Goal: Task Accomplishment & Management: Manage account settings

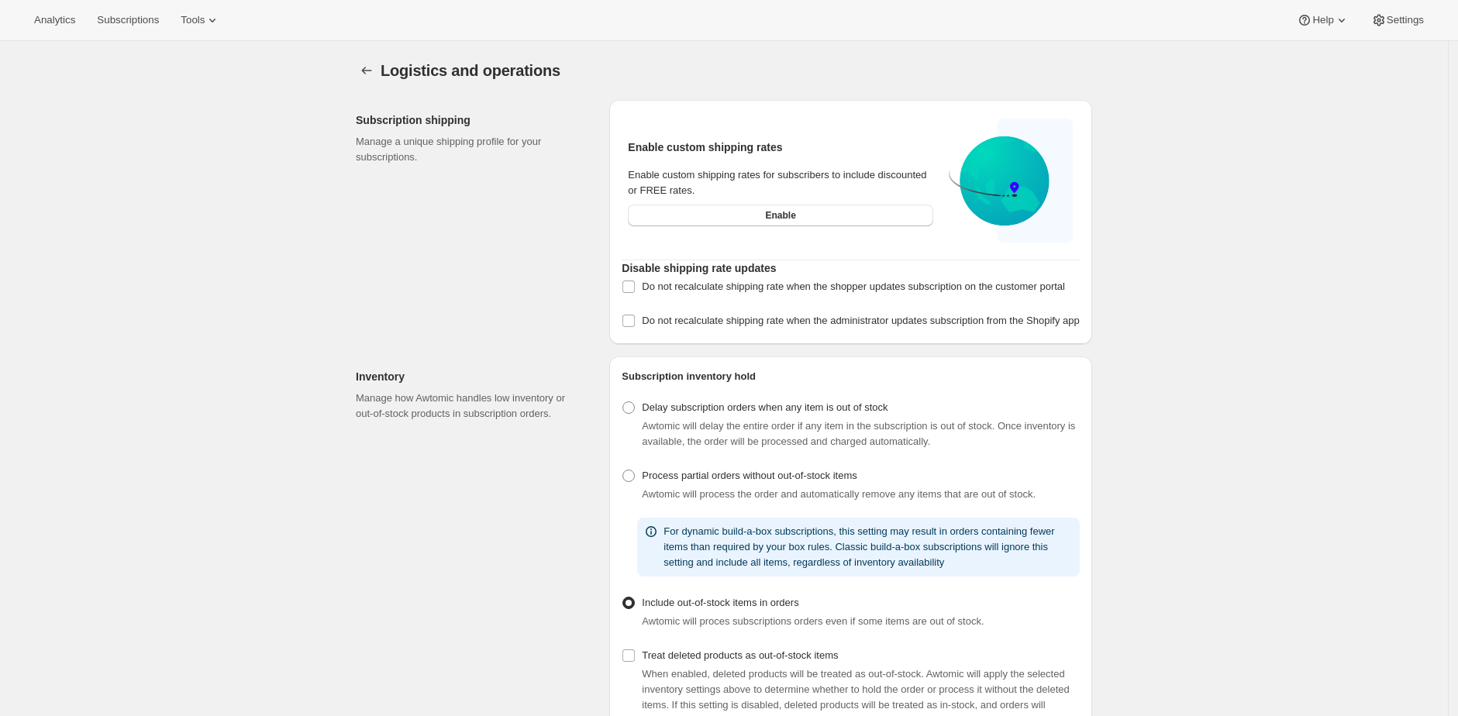
select select "DAY"
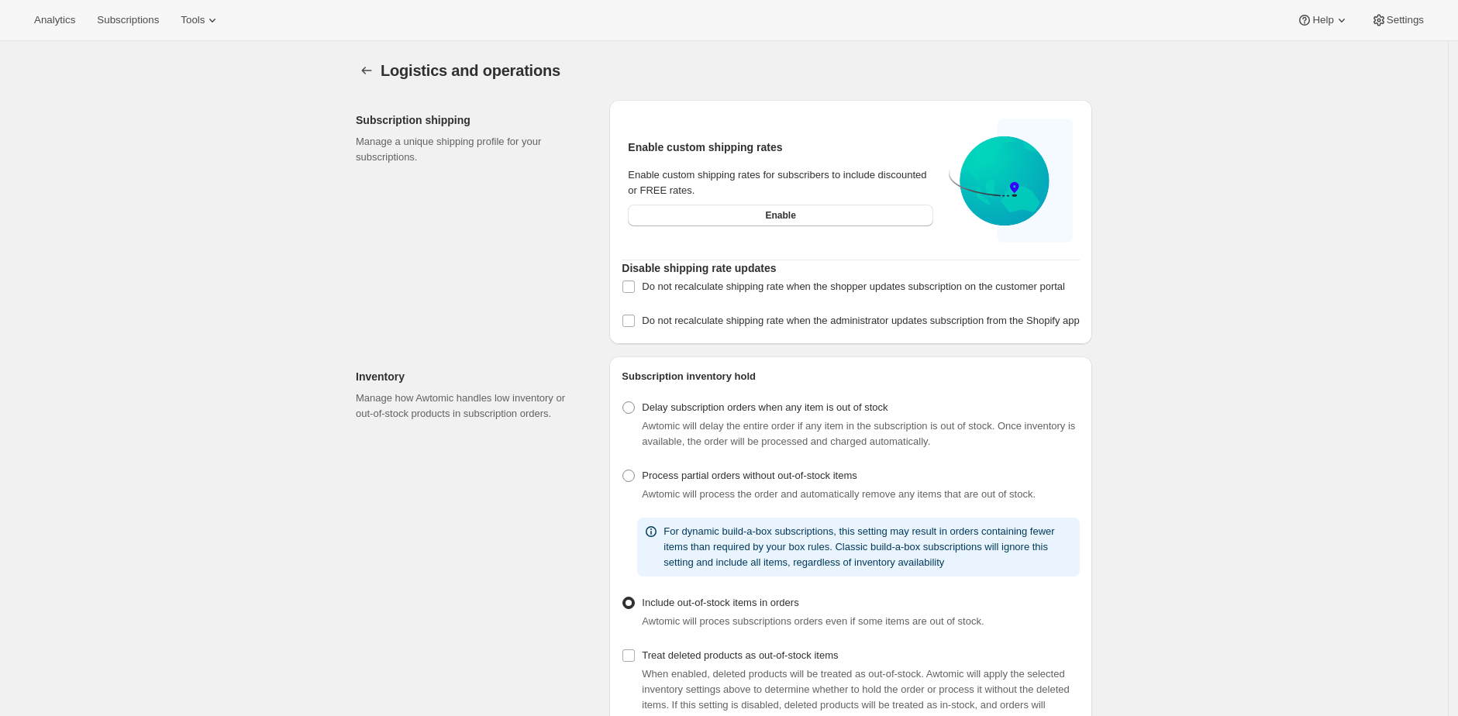
scroll to position [396, 0]
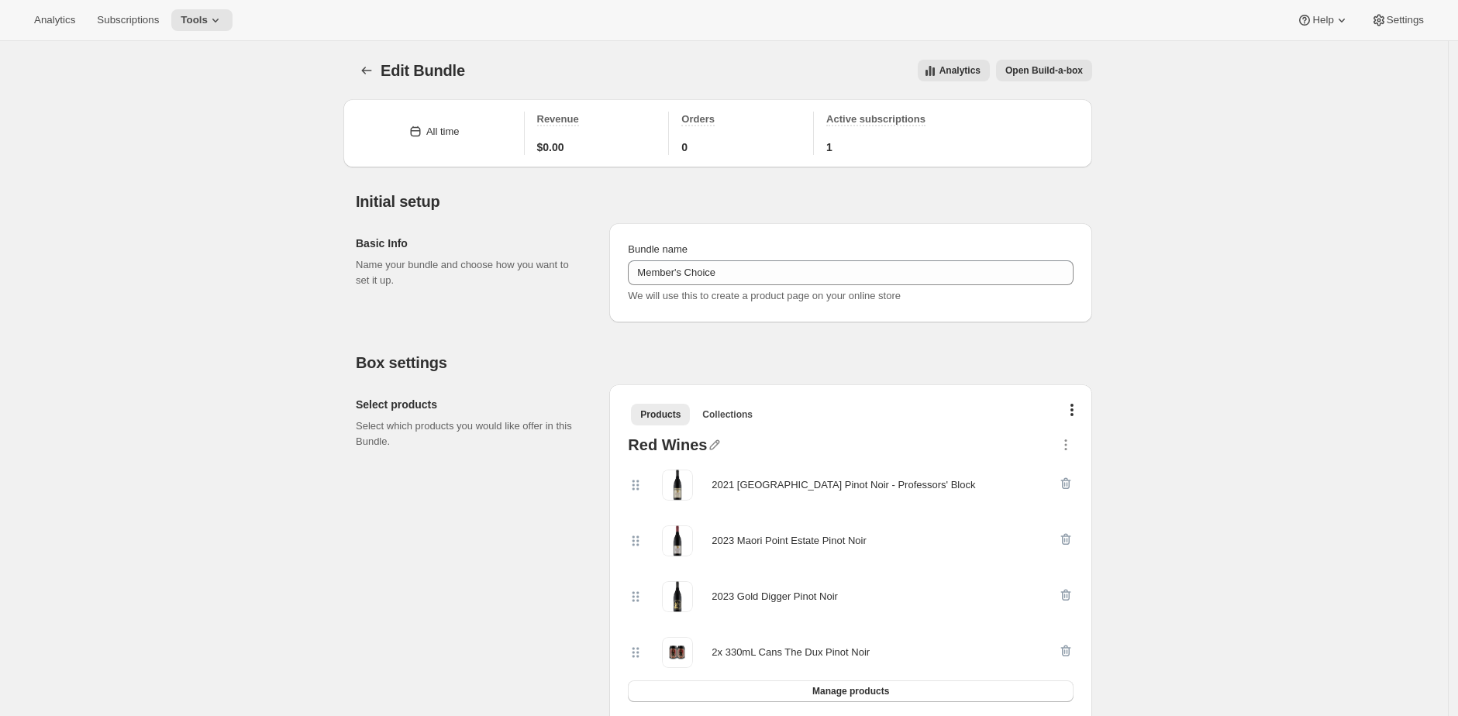
scroll to position [2626, 0]
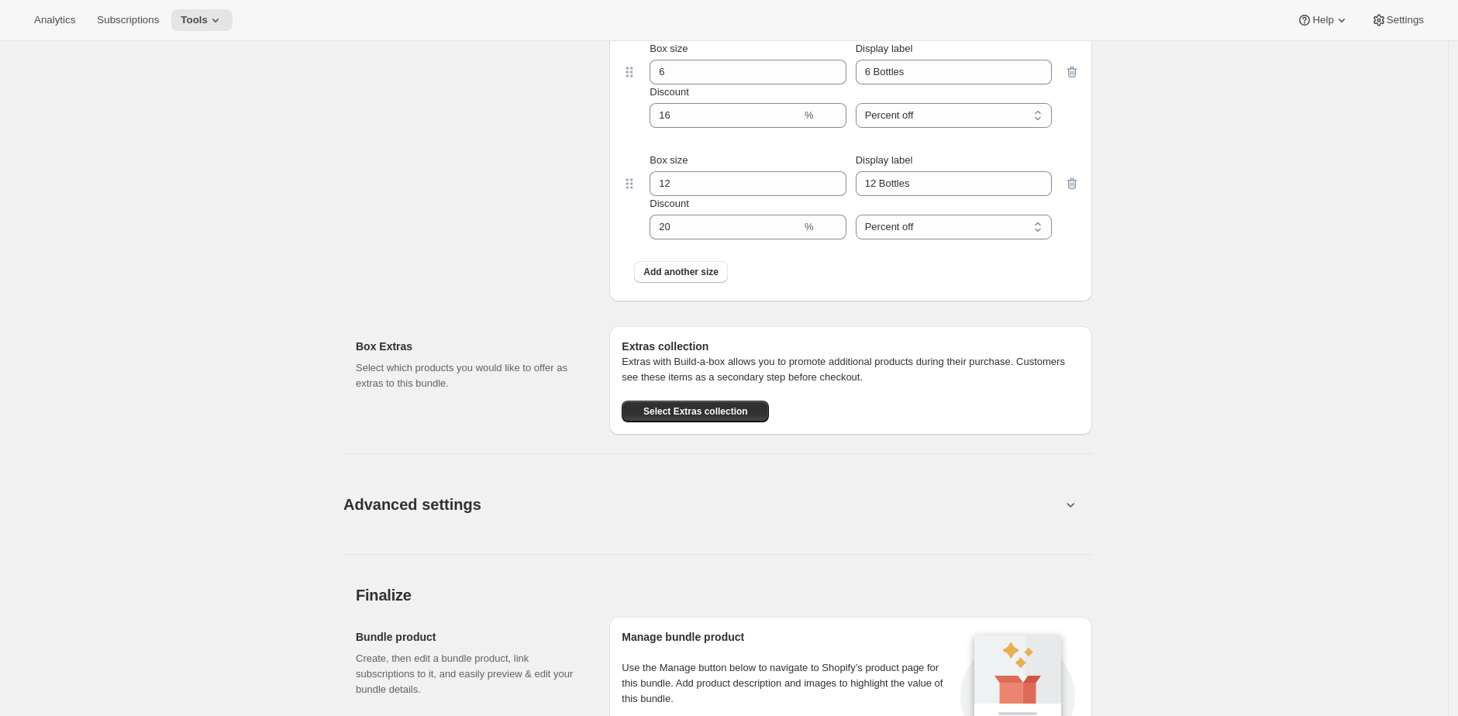
click at [453, 220] on div "Build-a-box settings Enter sizes and prices for each box. These boxes will appe…" at bounding box center [476, 91] width 241 height 422
click at [452, 222] on div "Build-a-box settings Enter sizes and prices for each box. These boxes will appe…" at bounding box center [476, 91] width 241 height 422
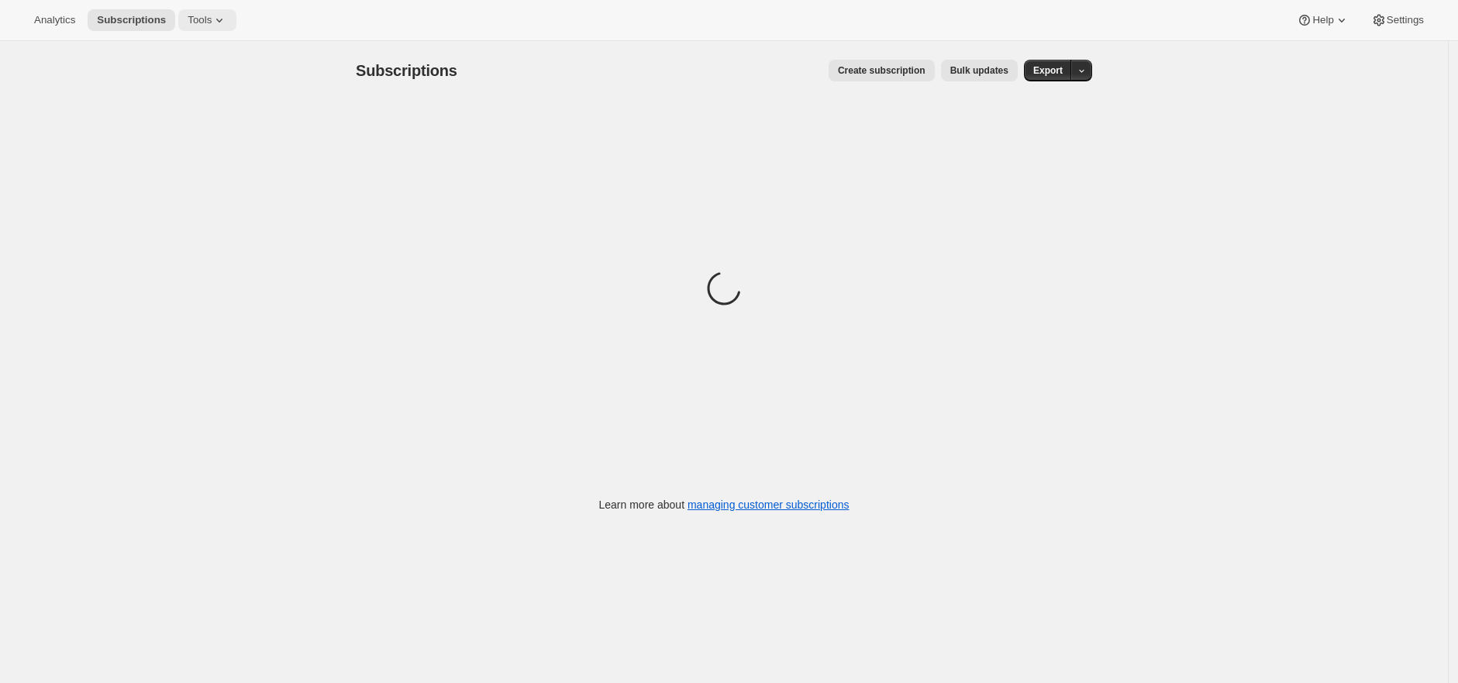
click at [222, 22] on icon at bounding box center [220, 20] width 16 height 16
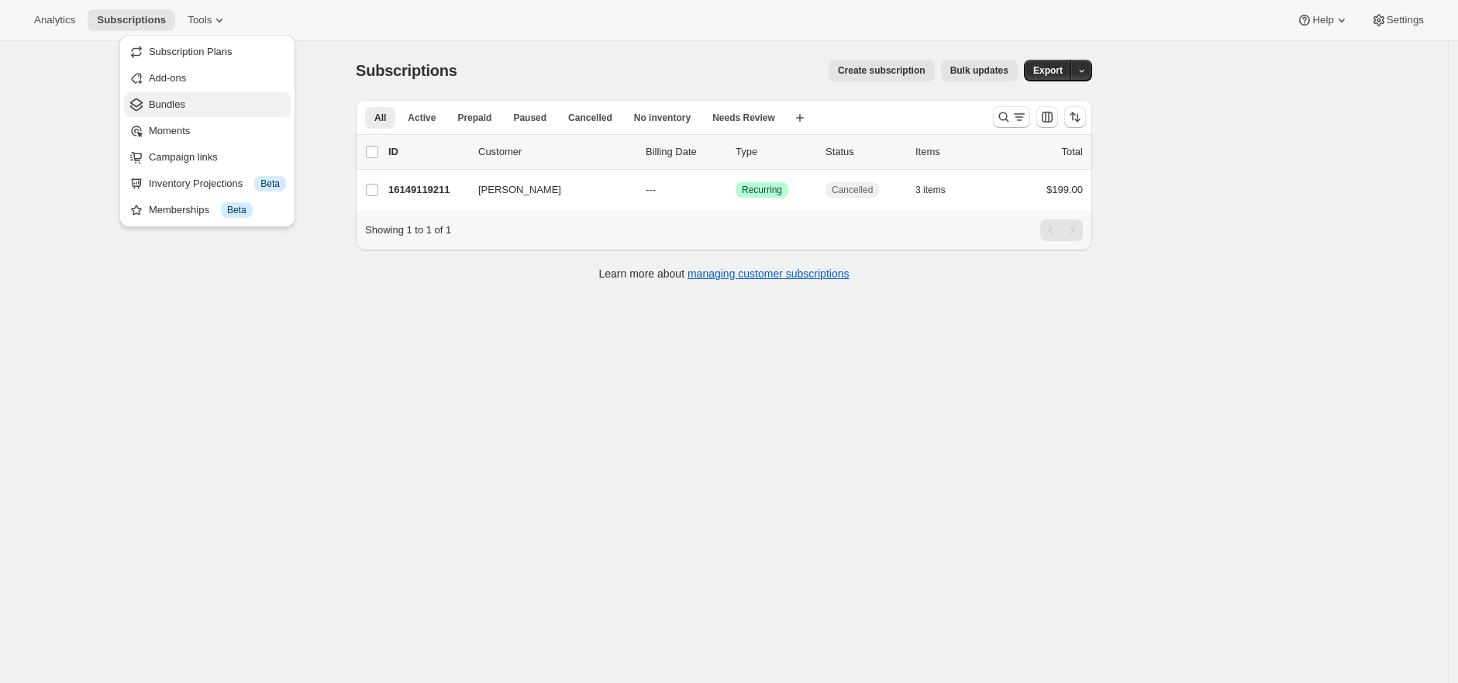
click at [218, 97] on span "Bundles" at bounding box center [217, 105] width 137 height 16
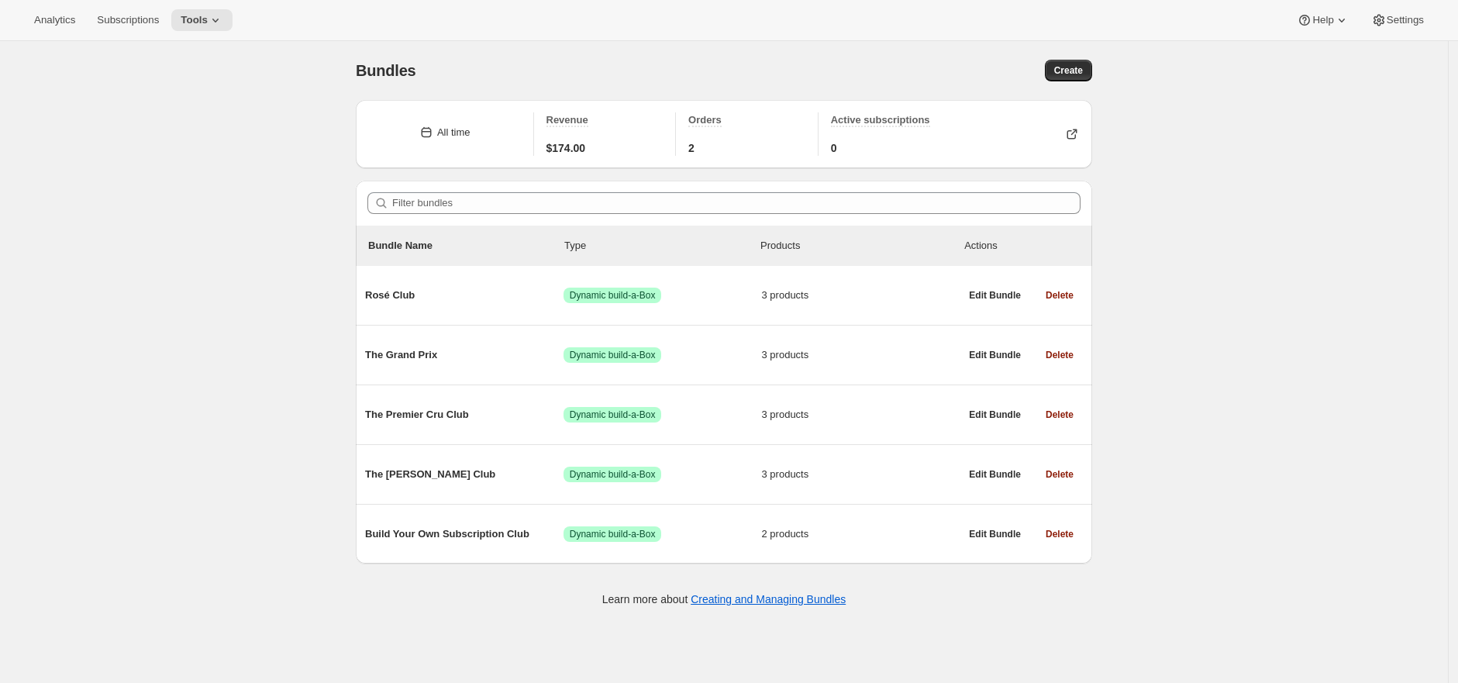
click at [1216, 166] on div "Bundles. This page is ready Bundles Create All time Revenue $174.00 Orders 2 Ac…" at bounding box center [724, 382] width 1448 height 683
click at [1217, 167] on div "Bundles. This page is ready Bundles Create All time Revenue $174.00 Orders 2 Ac…" at bounding box center [724, 382] width 1448 height 683
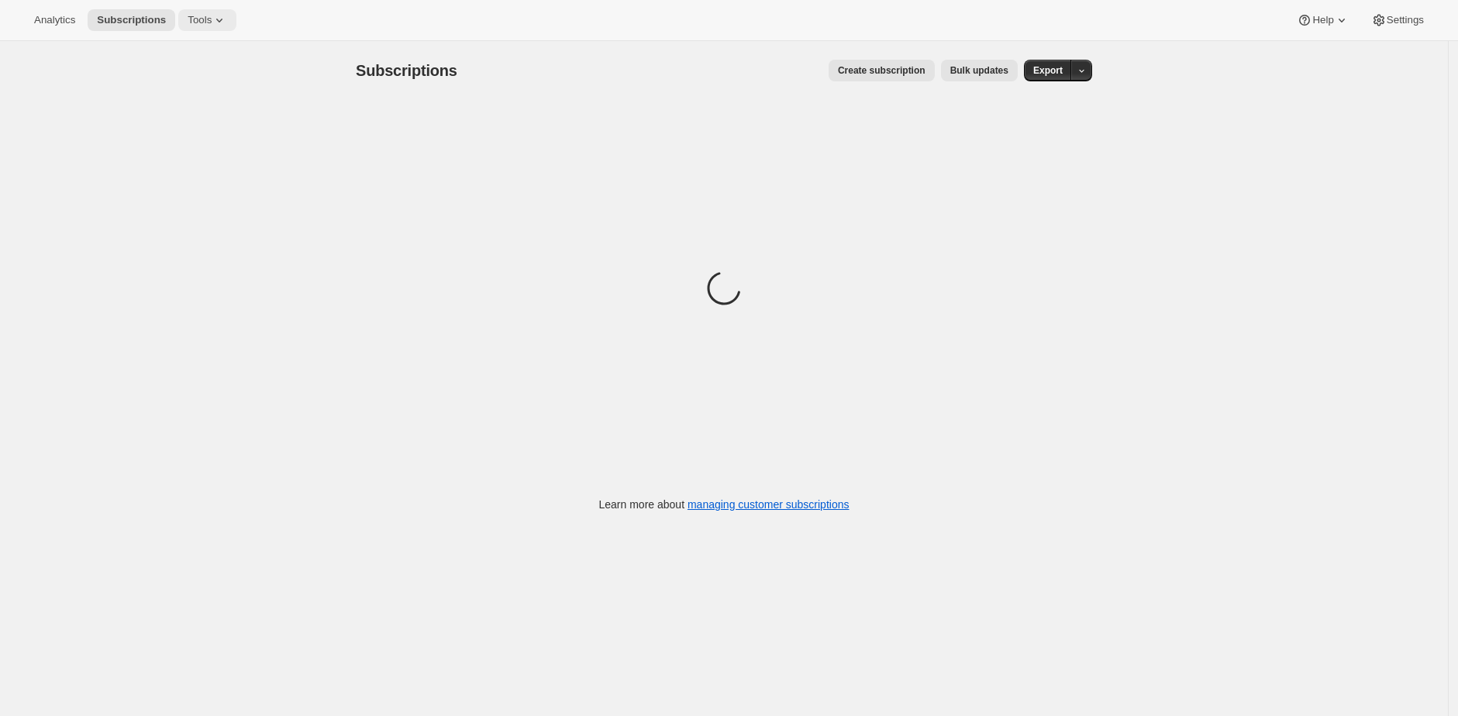
click at [212, 17] on span "Tools" at bounding box center [200, 20] width 24 height 12
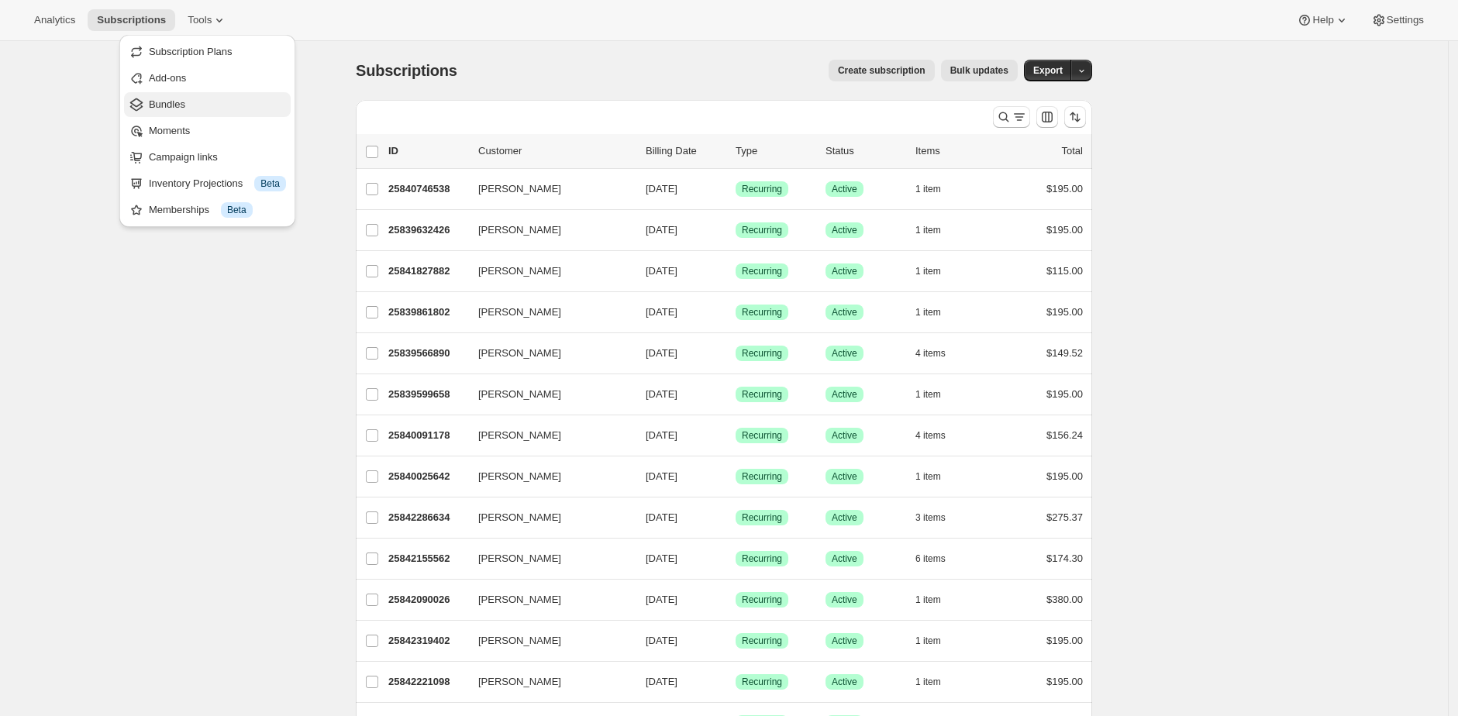
click at [205, 107] on span "Bundles" at bounding box center [217, 105] width 137 height 16
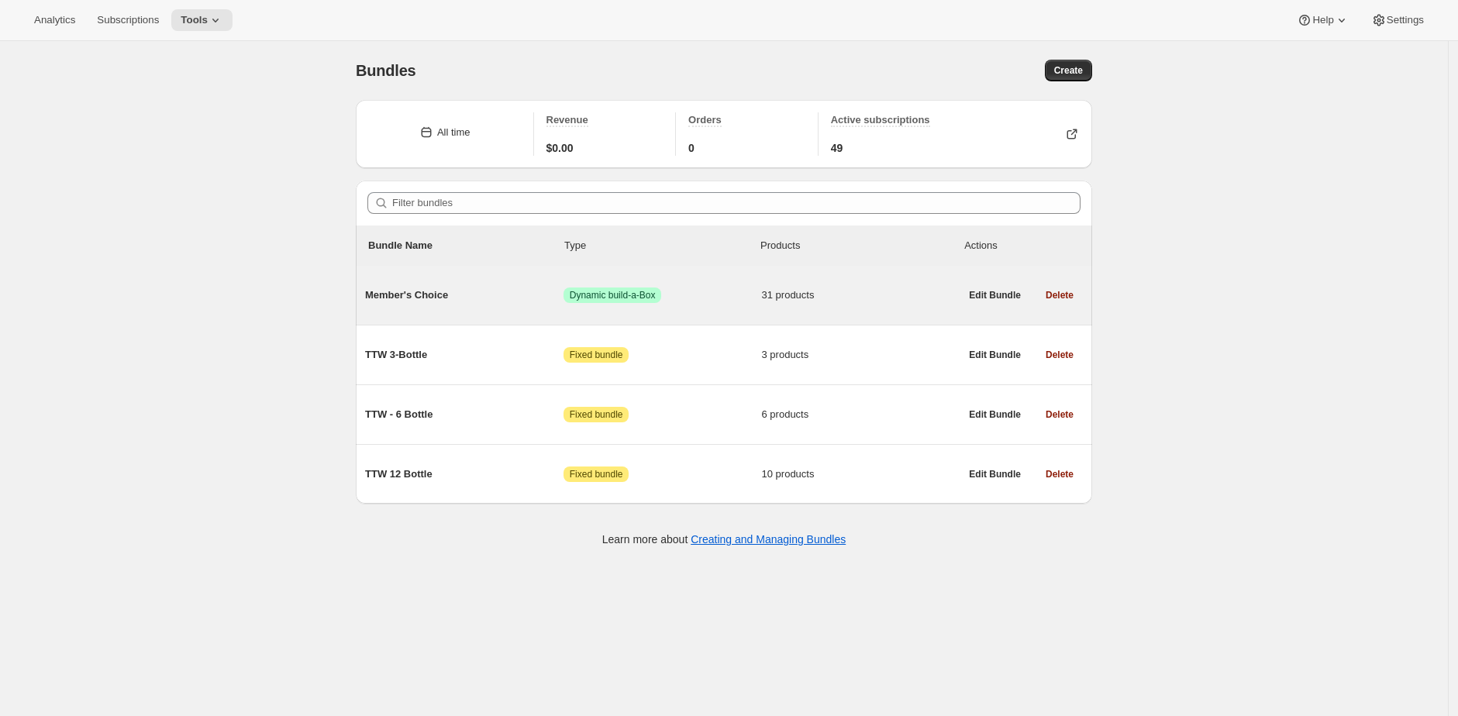
click at [496, 284] on div "Member's Choice Success Dynamic build-a-Box 31 products" at bounding box center [662, 295] width 595 height 40
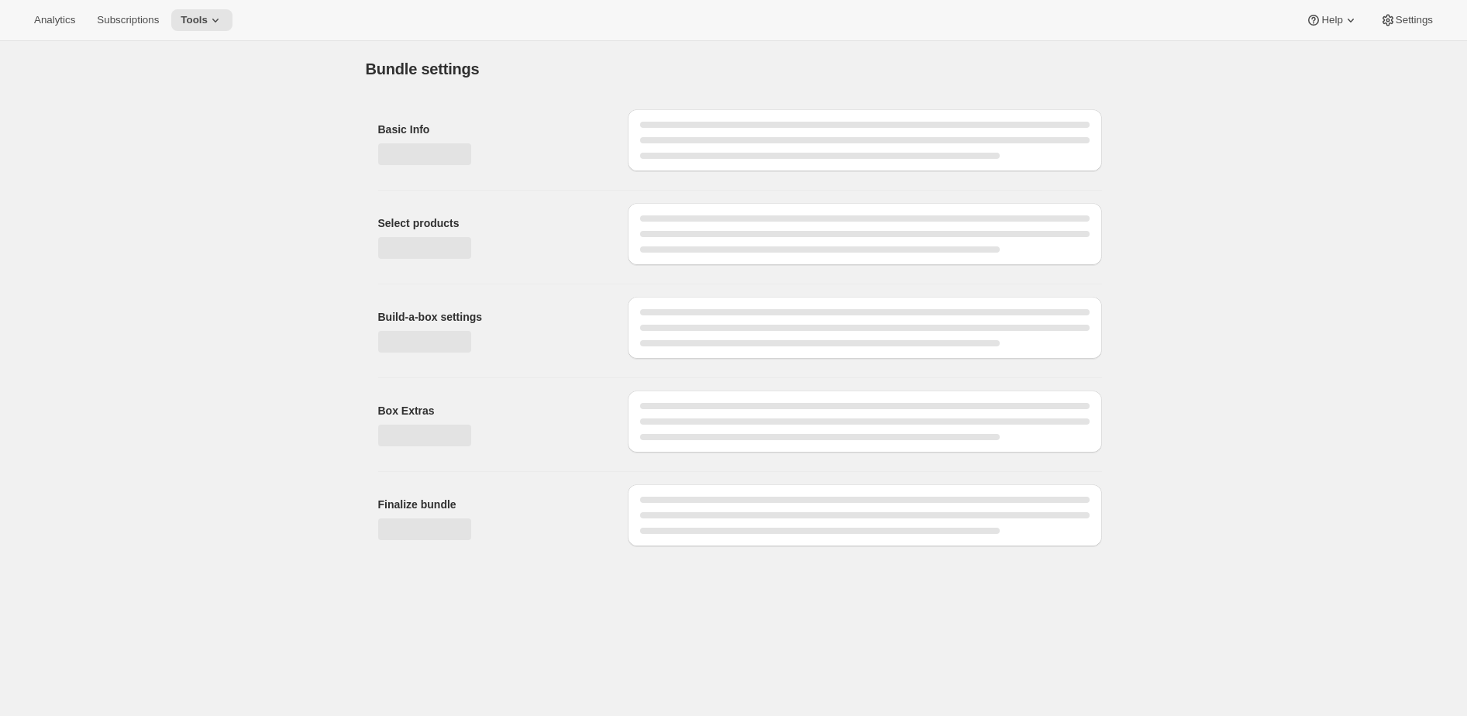
type input "Member's Choice"
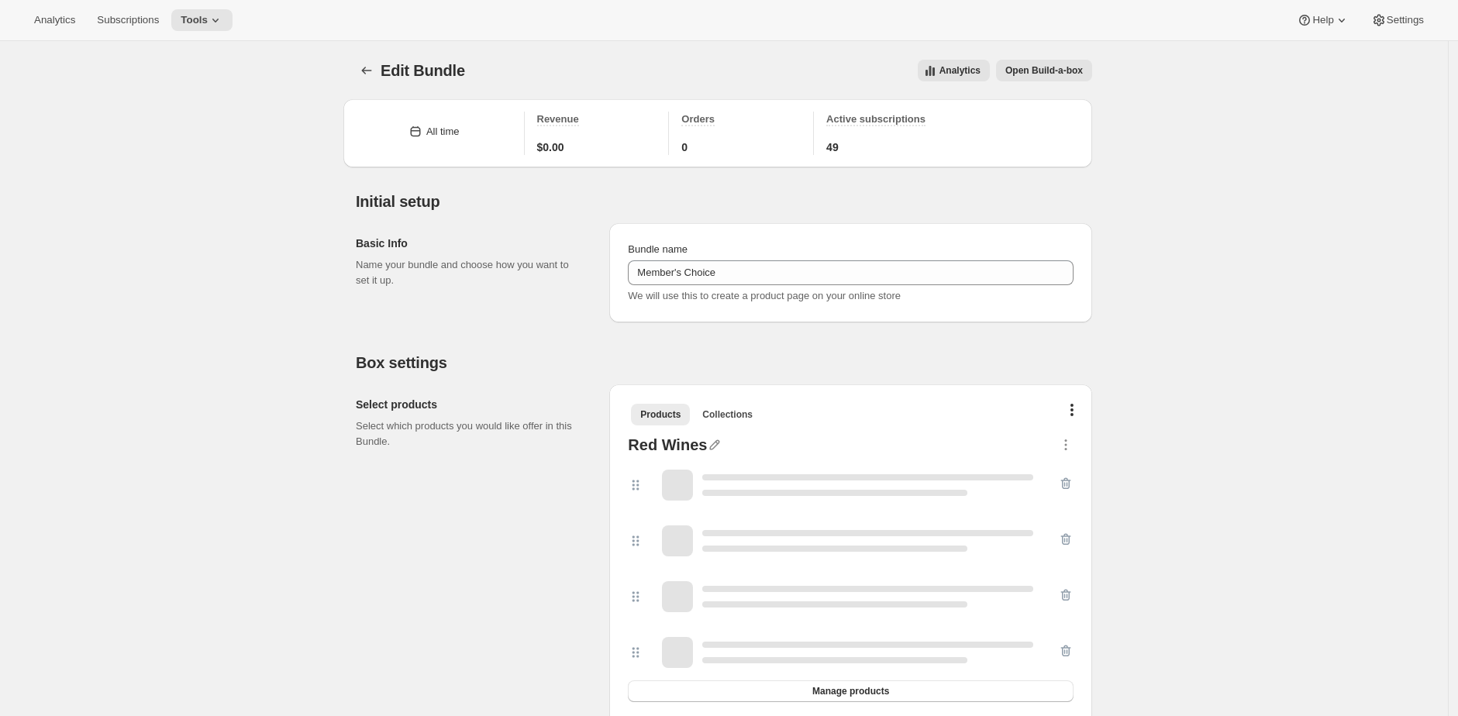
click at [1064, 74] on span "Open Build-a-box" at bounding box center [1044, 70] width 78 height 12
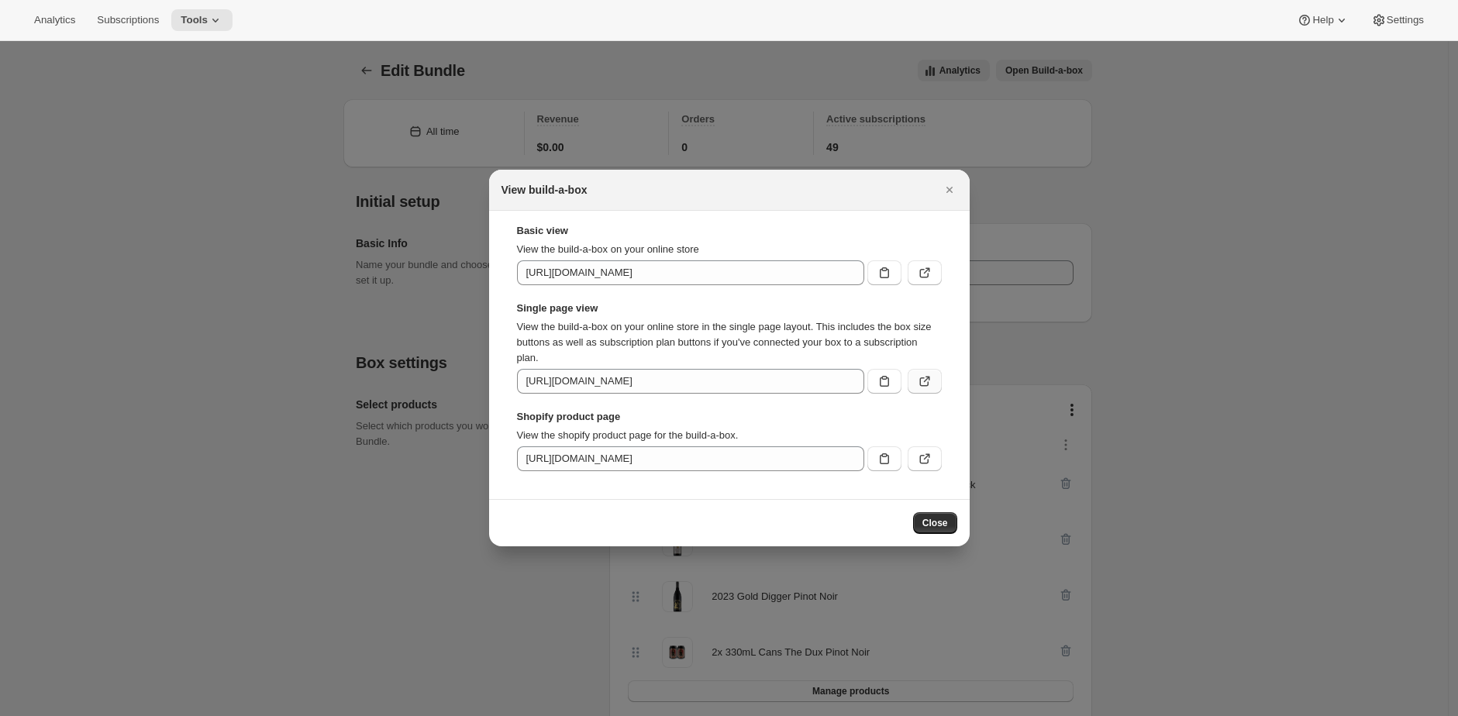
click at [938, 377] on button ":ref:" at bounding box center [925, 381] width 34 height 25
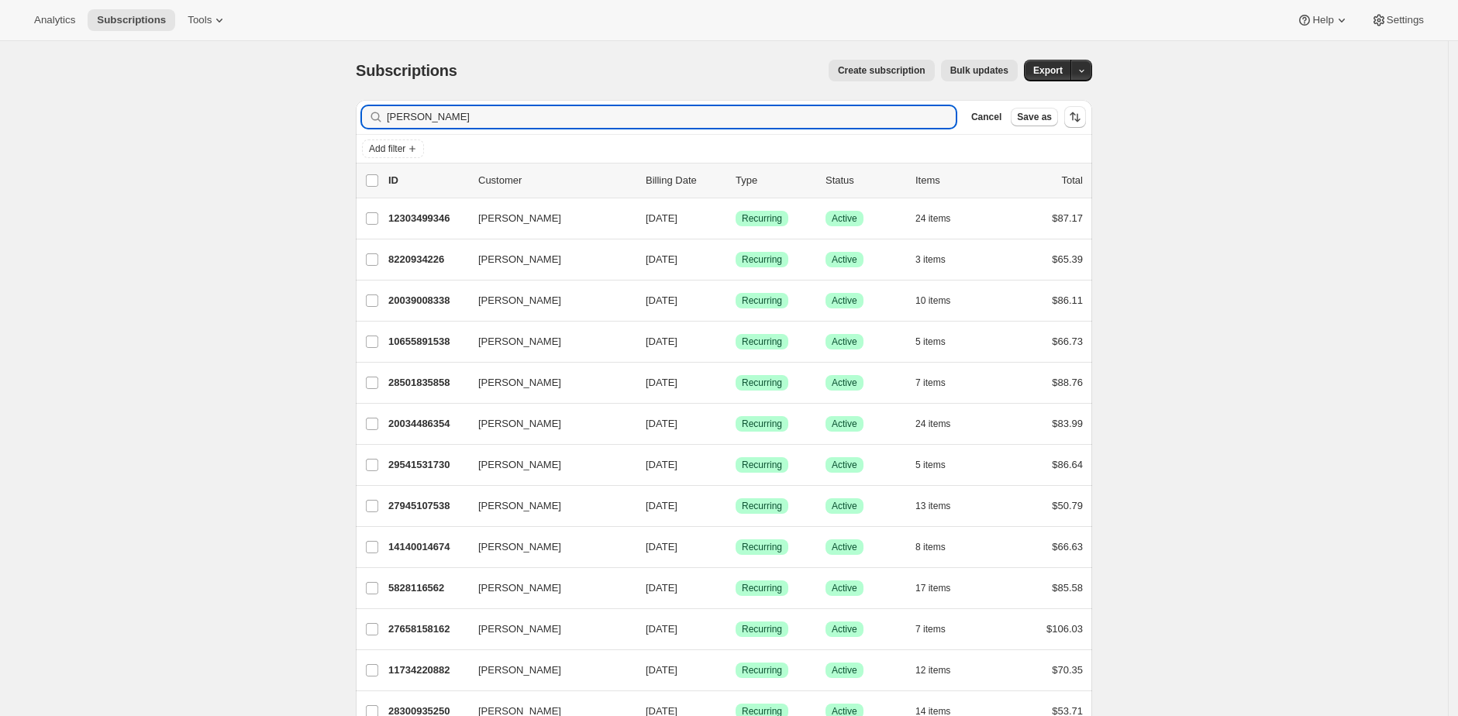
type input "yuhas"
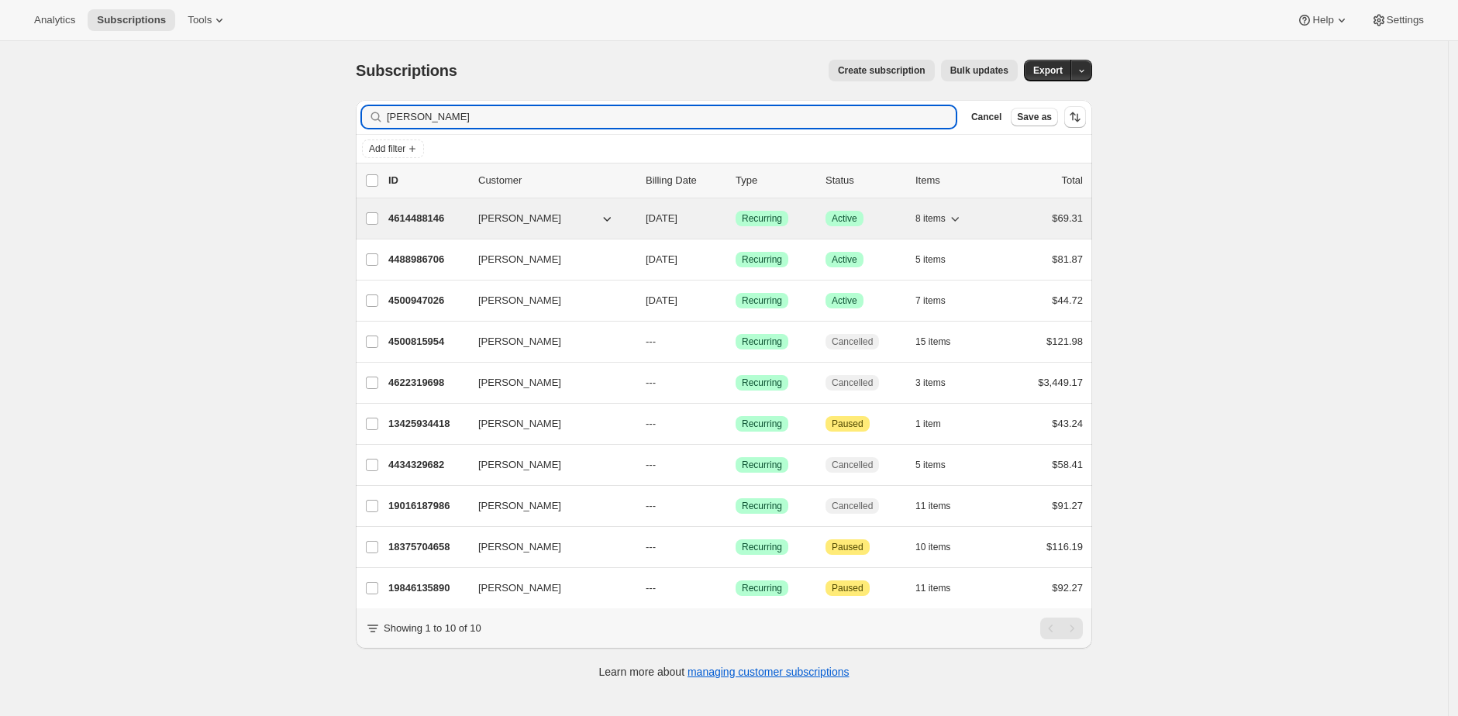
click at [429, 222] on p "4614488146" at bounding box center [427, 219] width 78 height 16
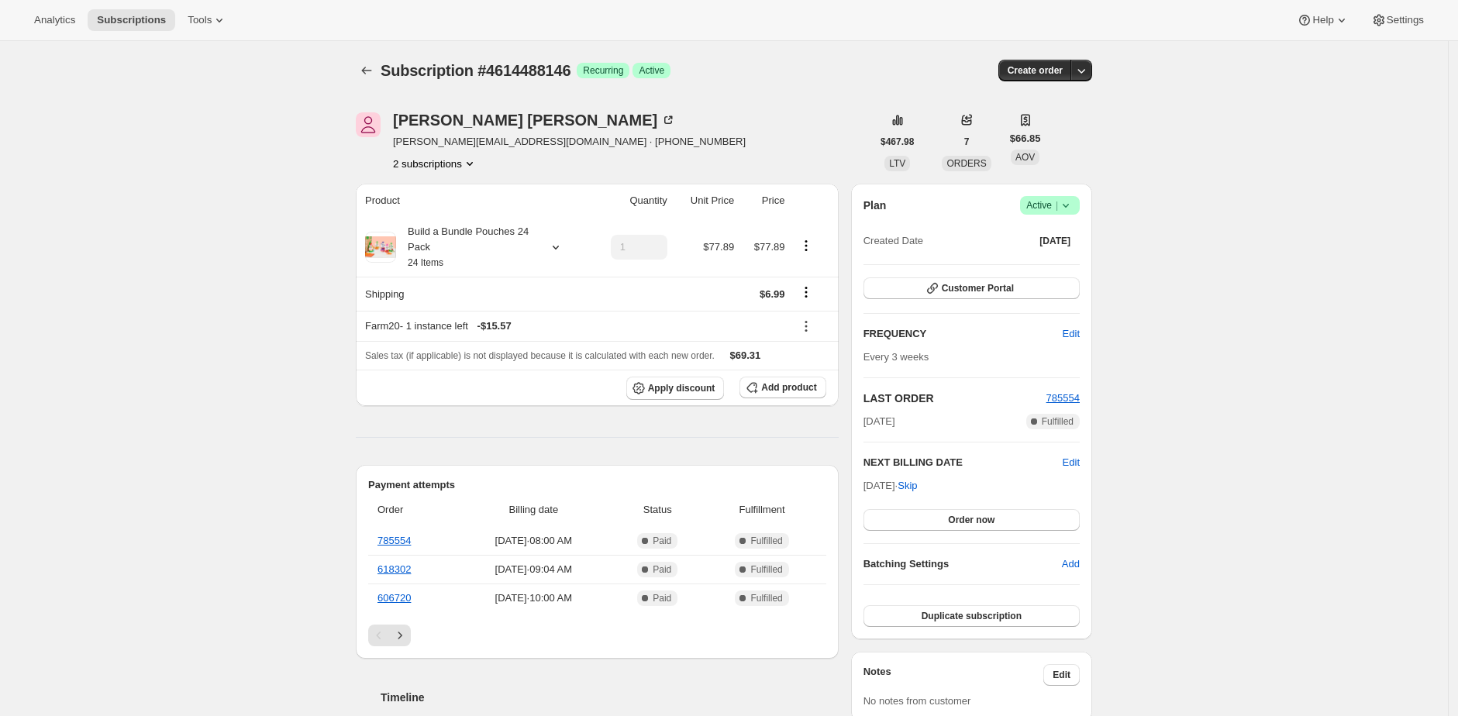
click at [691, 146] on div "Emily Yuhas emily@shopbundle.co · +14255032109 2 subscriptions" at bounding box center [613, 141] width 515 height 59
click at [968, 283] on span "Customer Portal" at bounding box center [978, 288] width 72 height 12
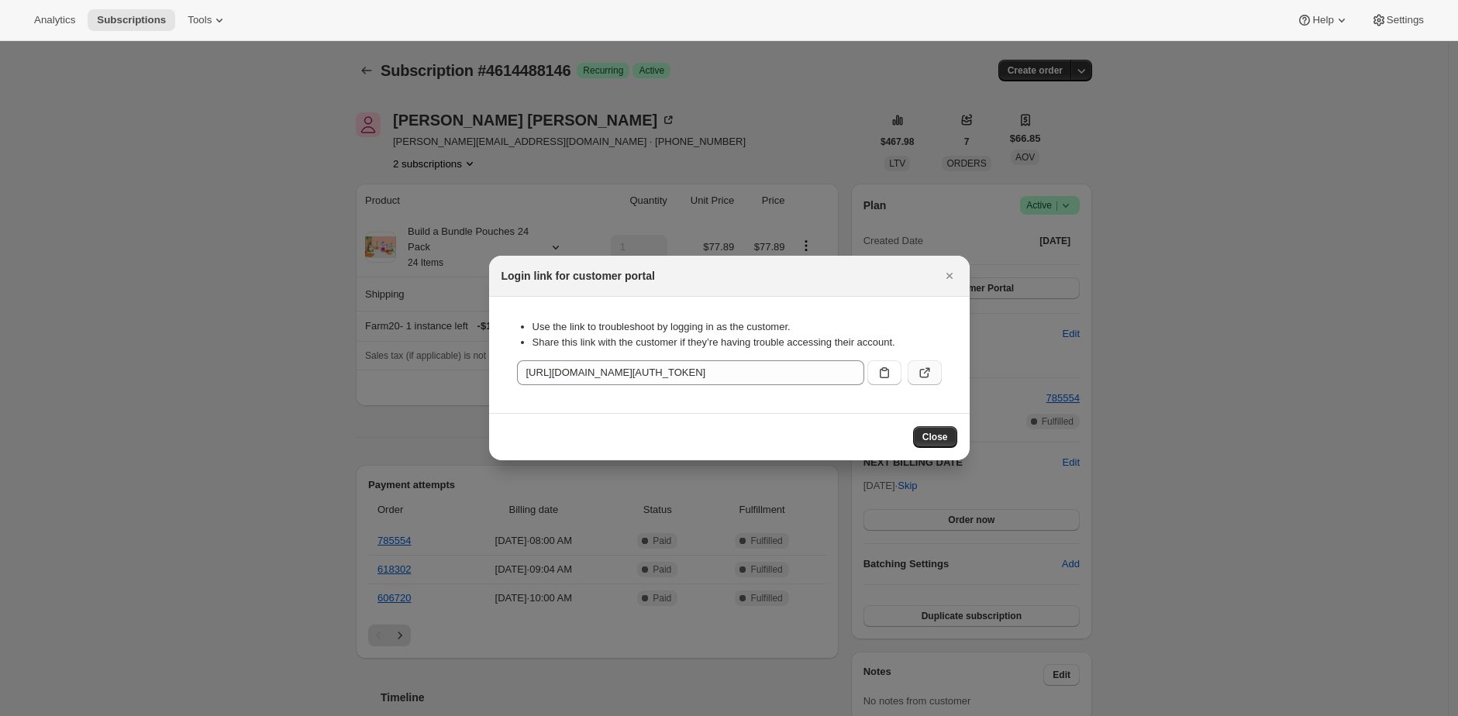
click at [936, 374] on button ":rcd:" at bounding box center [925, 372] width 34 height 25
click at [1119, 209] on div at bounding box center [729, 358] width 1458 height 716
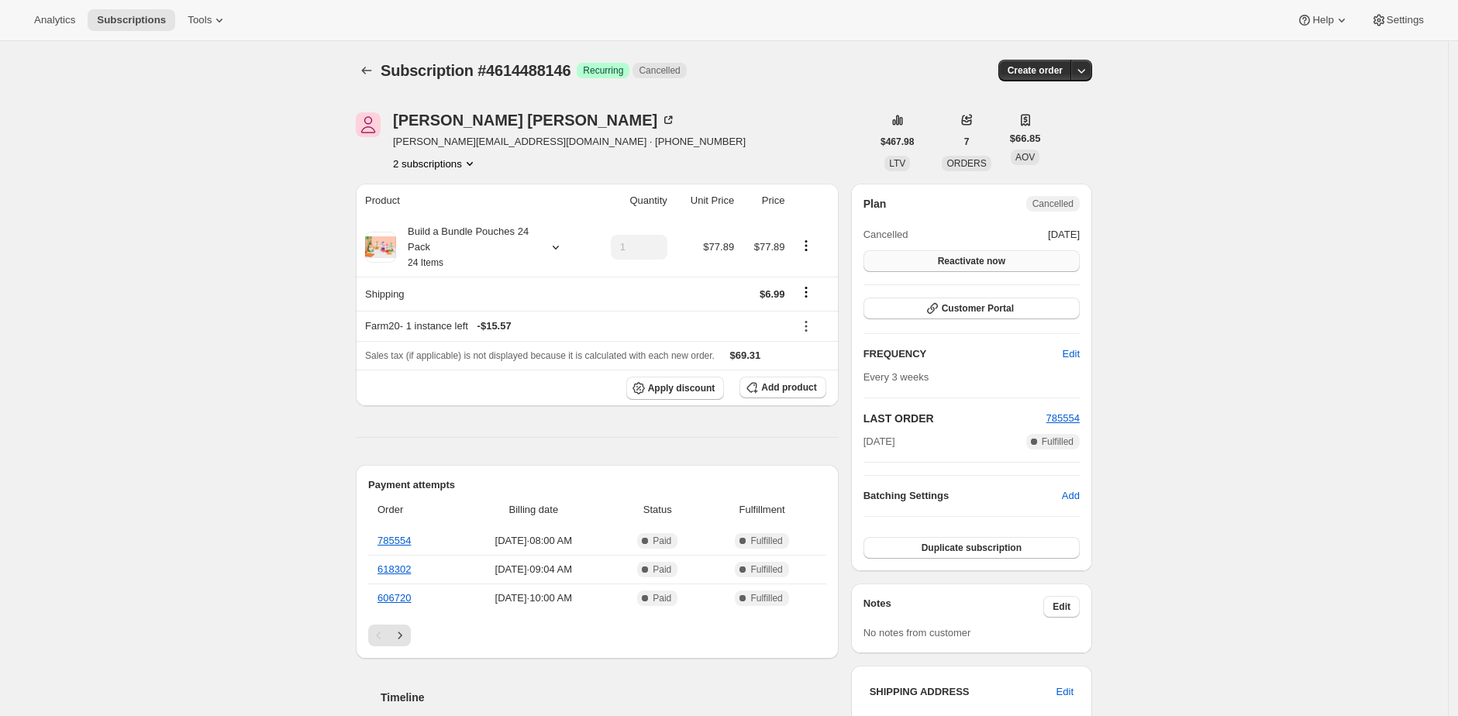
click at [977, 260] on span "Reactivate now" at bounding box center [971, 261] width 67 height 12
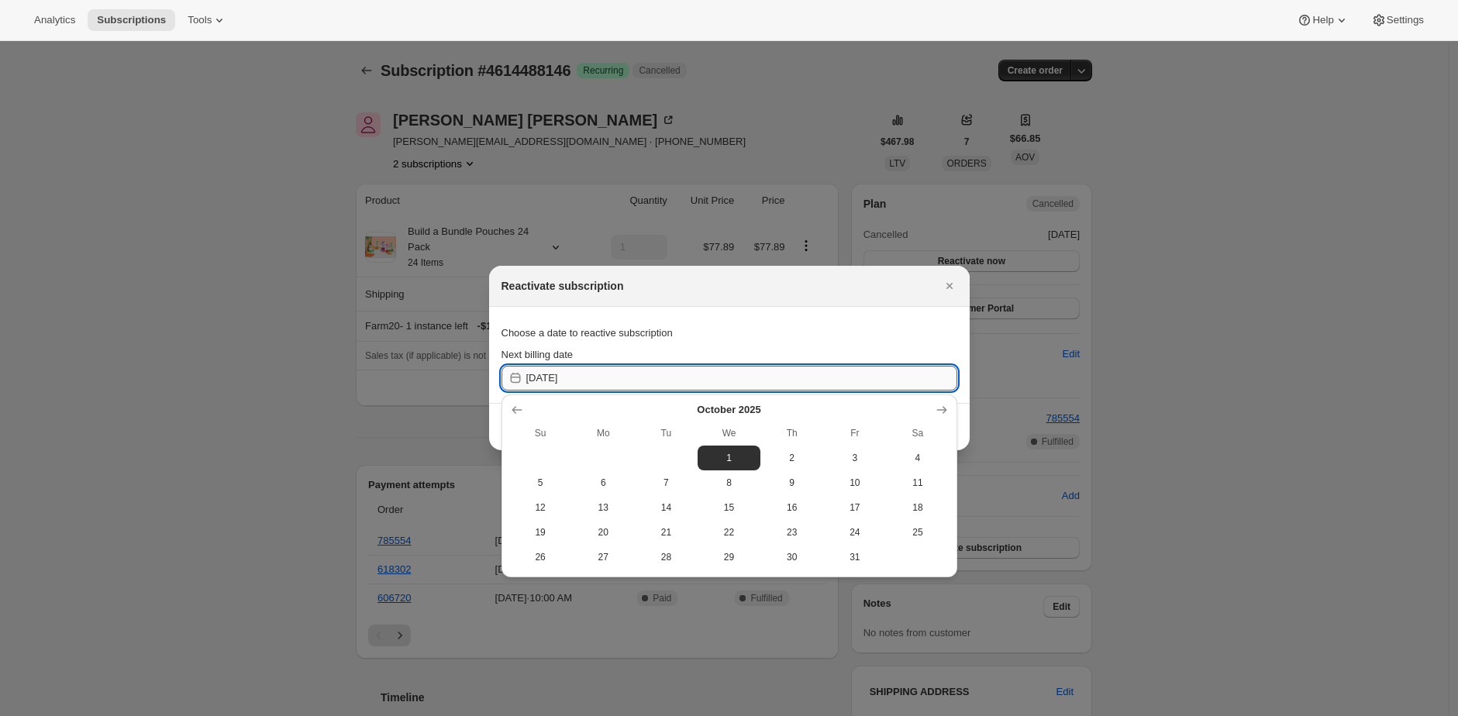
click at [795, 377] on input "[DATE]" at bounding box center [741, 378] width 431 height 25
drag, startPoint x: 549, startPoint y: 383, endPoint x: 567, endPoint y: 374, distance: 20.5
click at [550, 382] on input "[DATE]" at bounding box center [741, 378] width 431 height 25
click at [943, 411] on icon "Show next month, November 2025" at bounding box center [942, 410] width 16 height 16
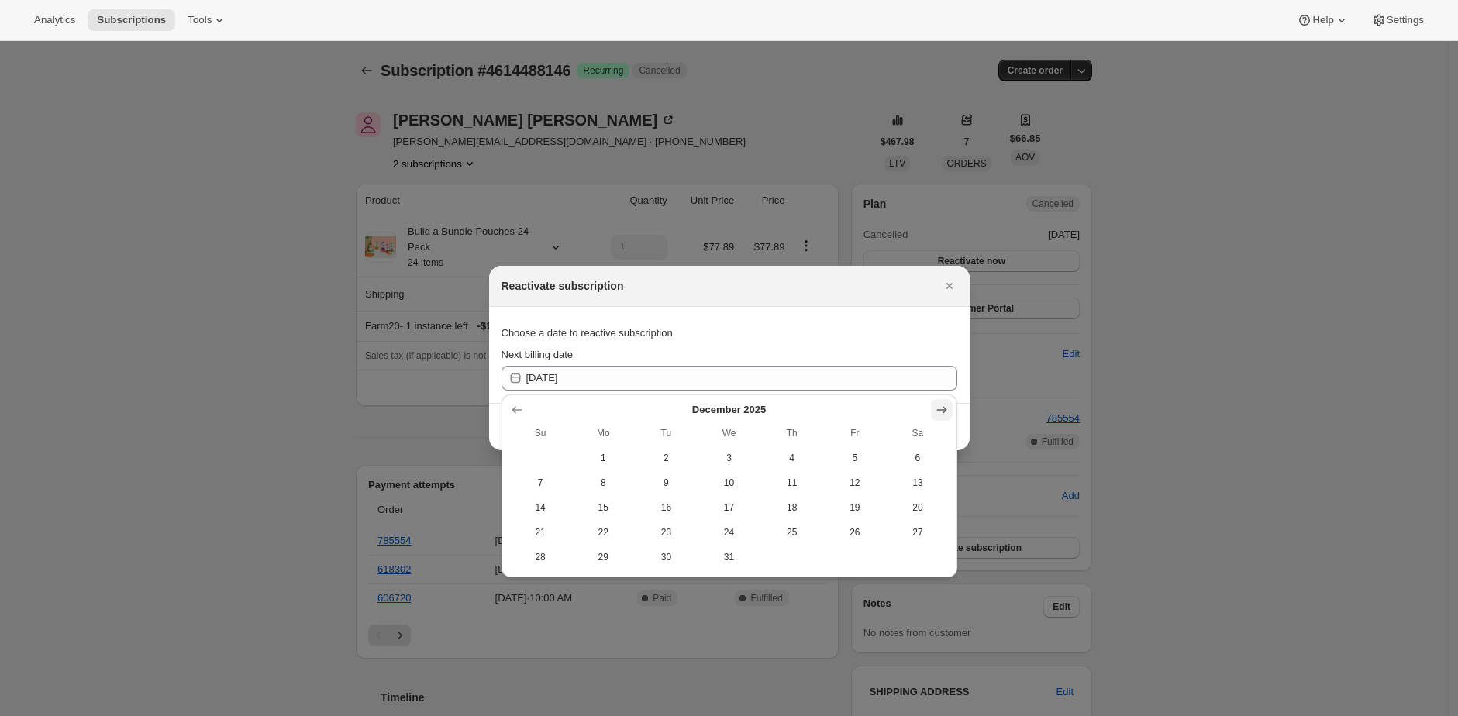
click at [943, 411] on icon "Show next month, January 2026" at bounding box center [942, 410] width 16 height 16
click at [943, 411] on icon "Show next month, February 2026" at bounding box center [942, 410] width 16 height 16
click at [943, 411] on icon "Show next month, April 2026" at bounding box center [942, 410] width 16 height 16
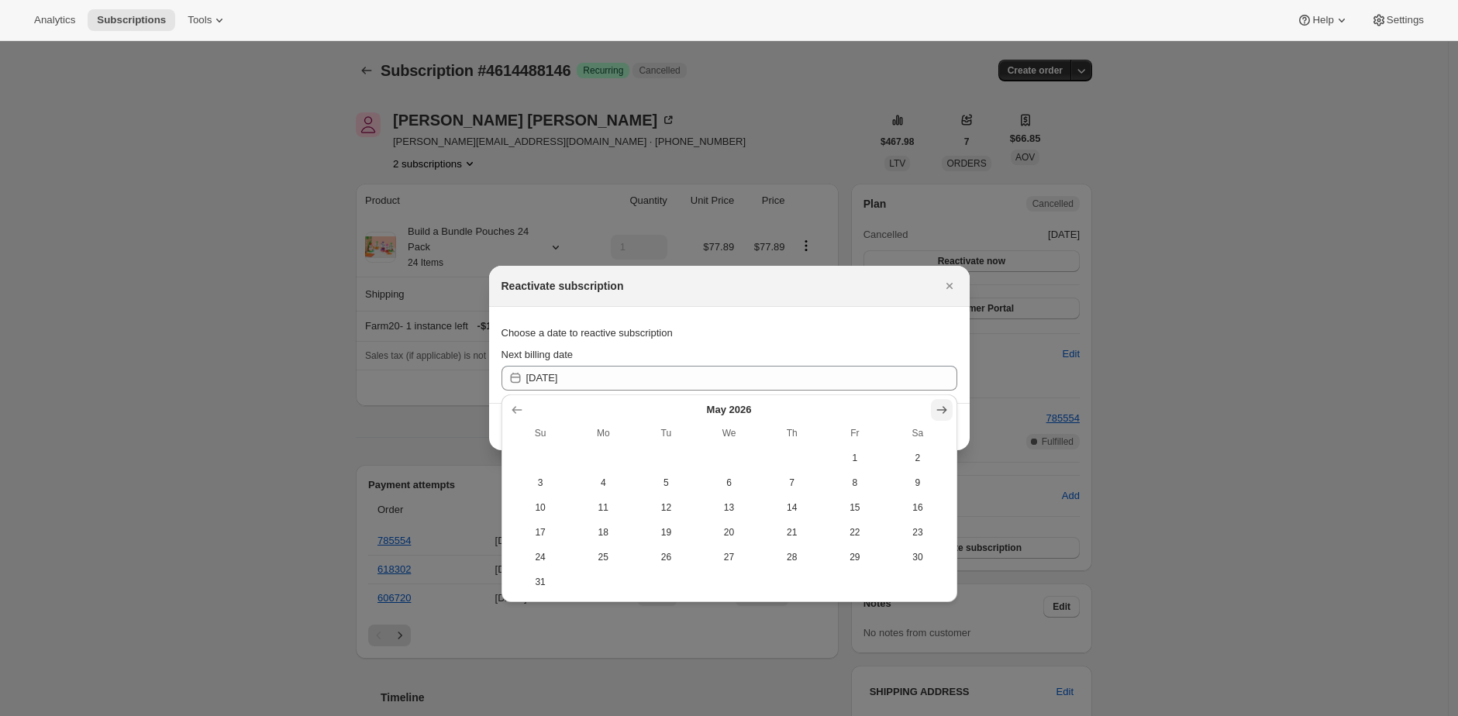
click at [943, 411] on icon "Show next month, June 2026" at bounding box center [942, 410] width 16 height 16
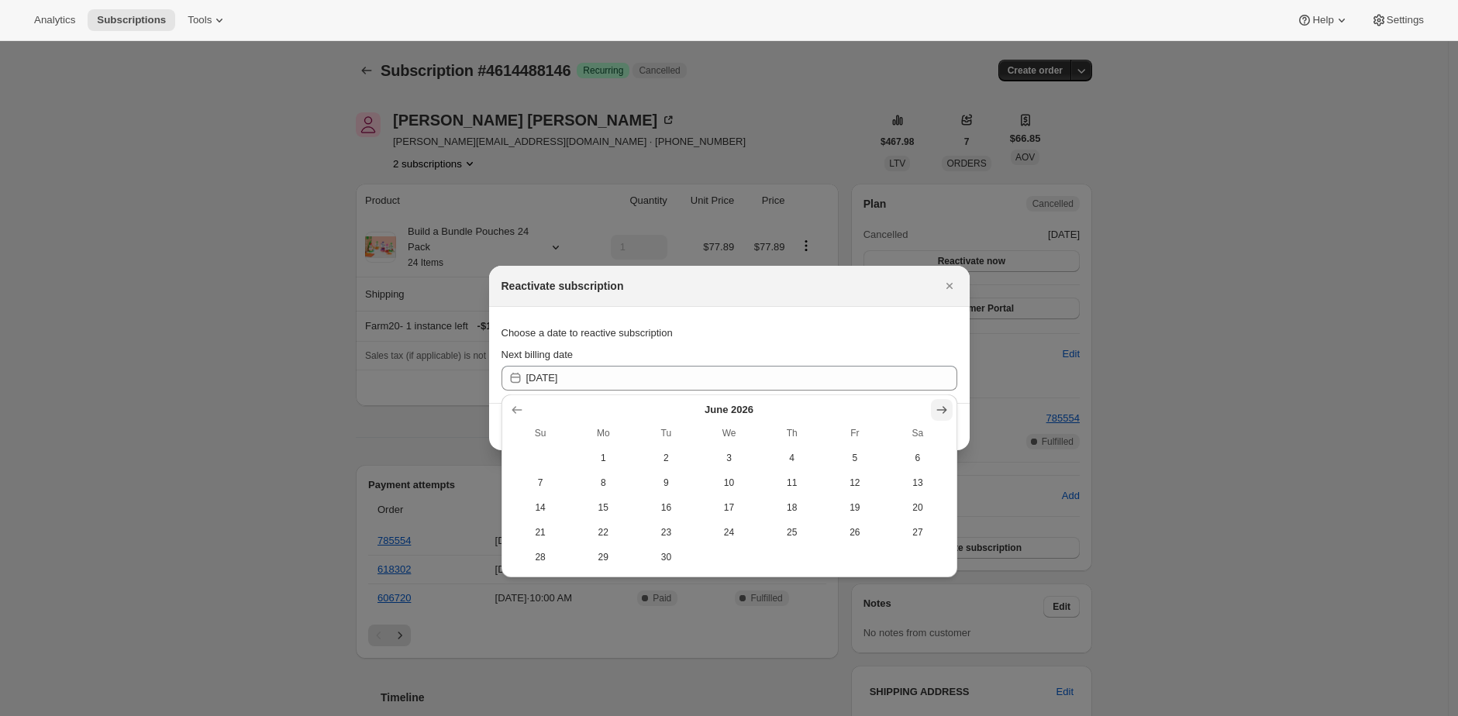
click at [943, 411] on icon "Show next month, July 2026" at bounding box center [942, 410] width 16 height 16
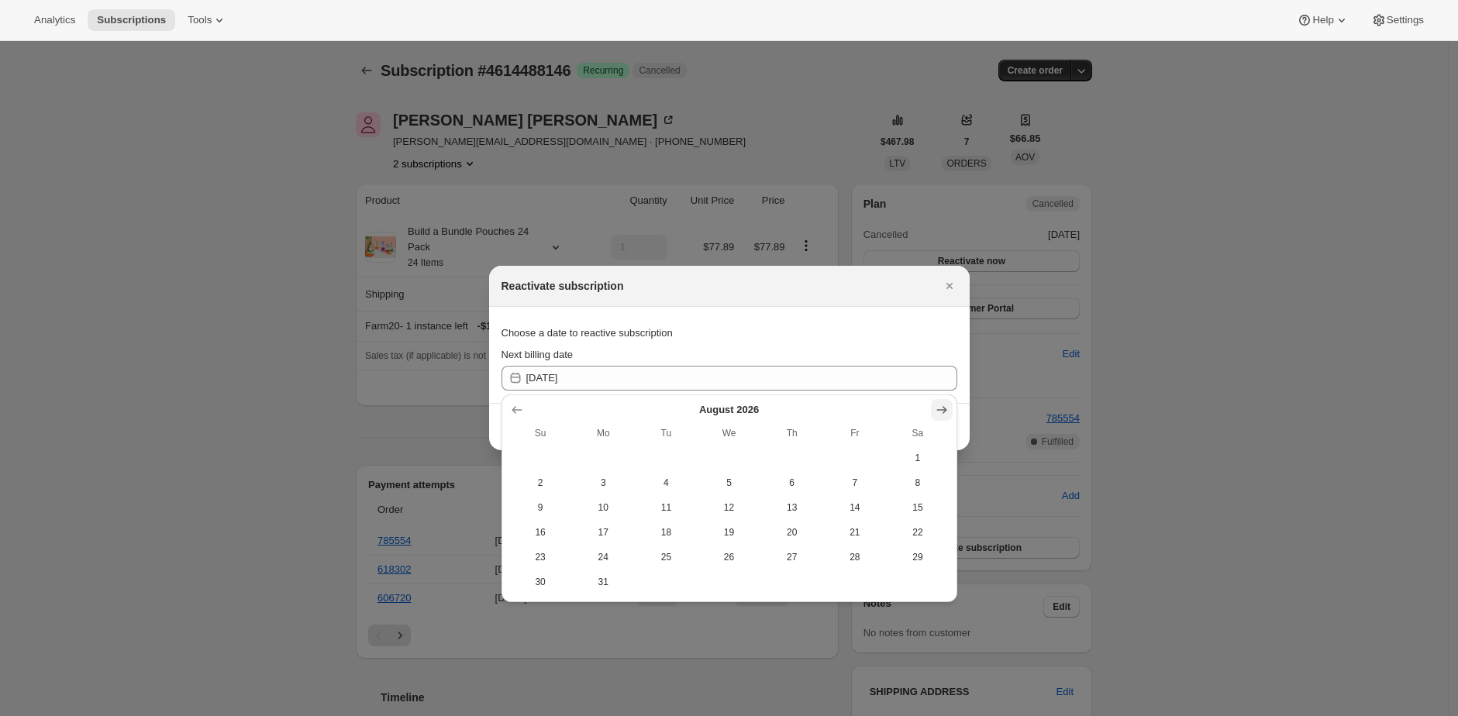
click at [943, 411] on icon "Show next month, September 2026" at bounding box center [942, 410] width 16 height 16
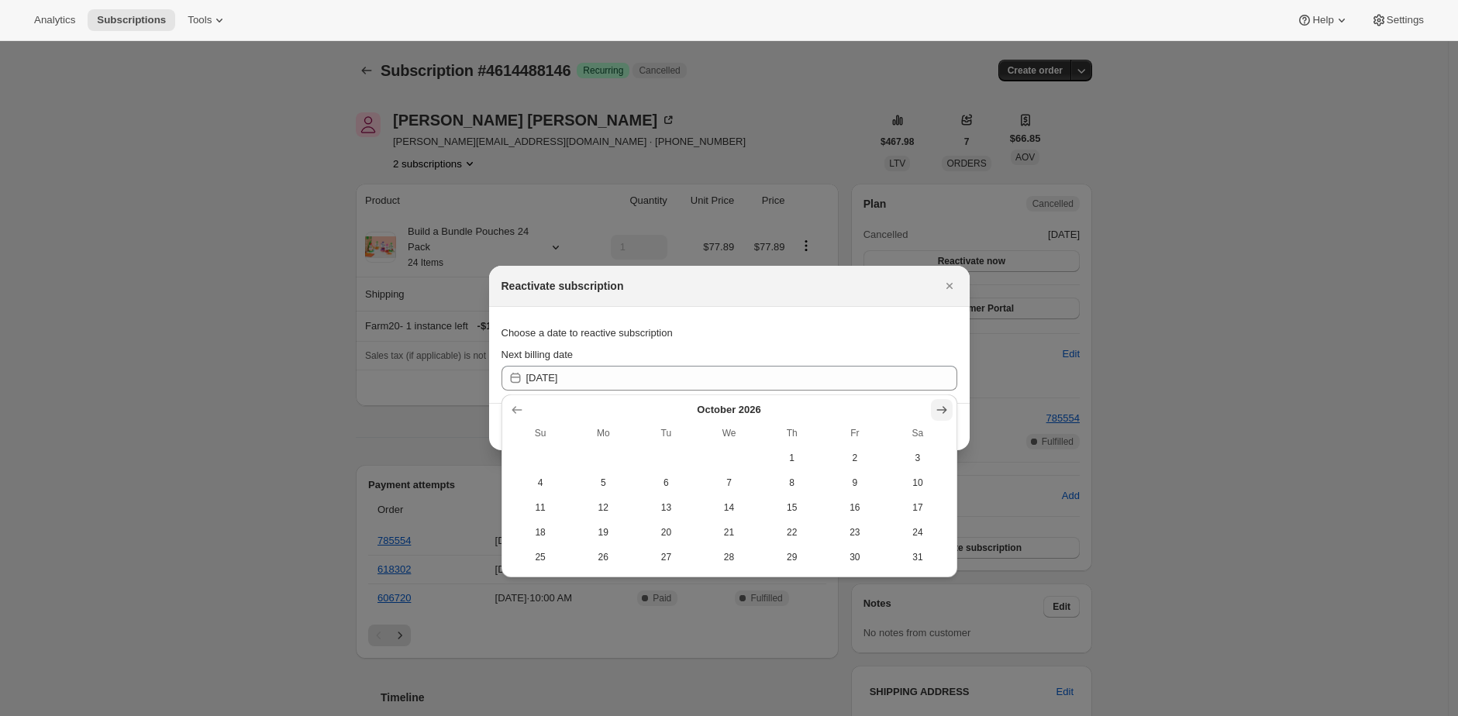
click at [943, 411] on icon "Show next month, November 2026" at bounding box center [942, 410] width 16 height 16
click at [943, 411] on icon "Show next month, December 2026" at bounding box center [942, 410] width 16 height 16
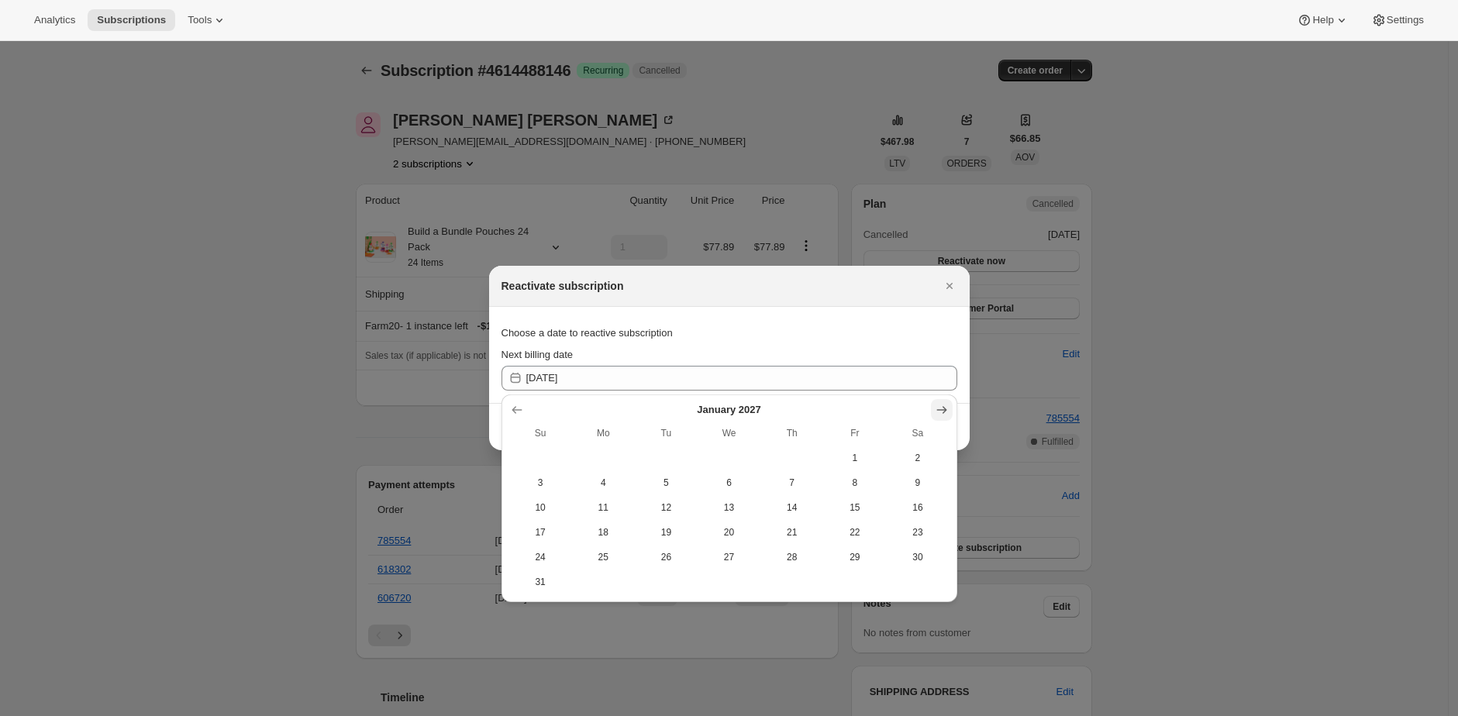
click at [943, 411] on icon "Show next month, February 2027" at bounding box center [942, 410] width 16 height 16
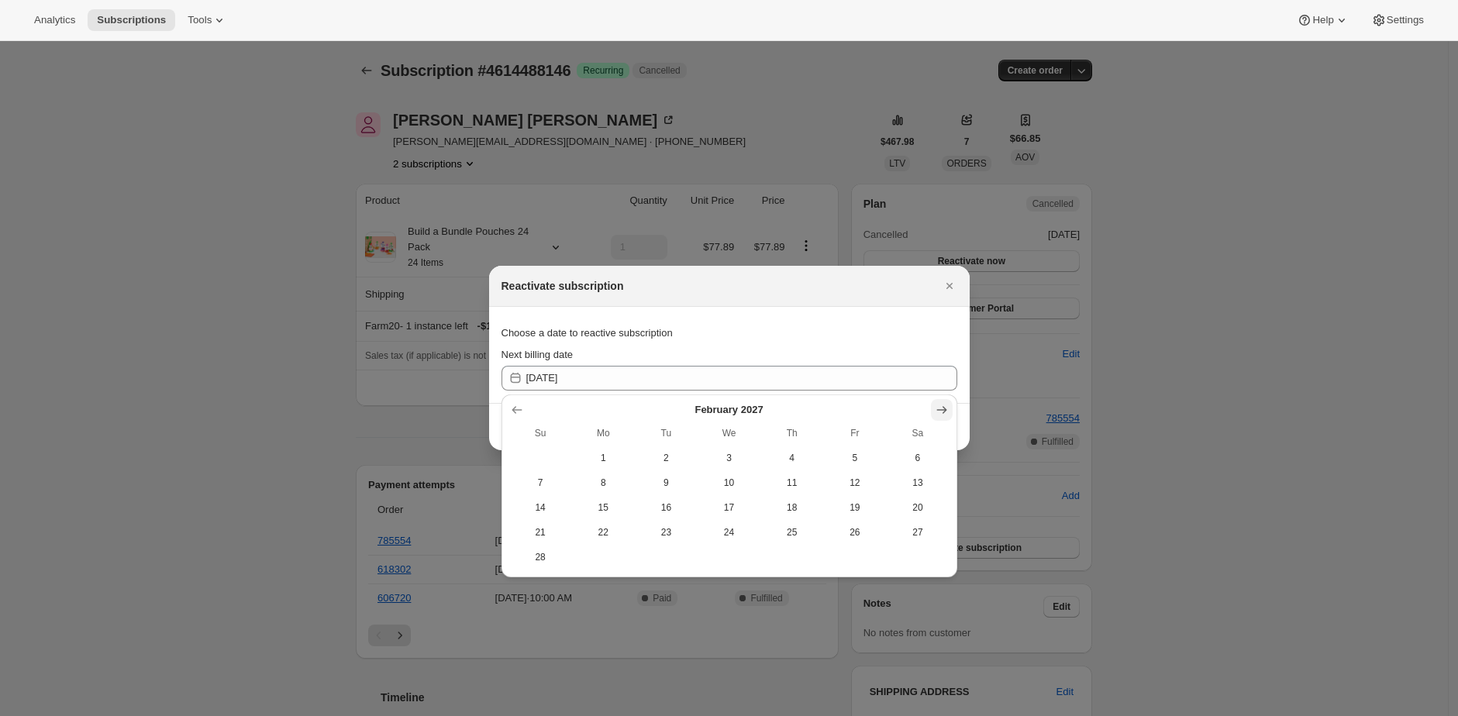
click at [943, 411] on icon "Show next month, March 2027" at bounding box center [942, 410] width 16 height 16
click at [943, 411] on icon "Show next month, May 2027" at bounding box center [942, 410] width 16 height 16
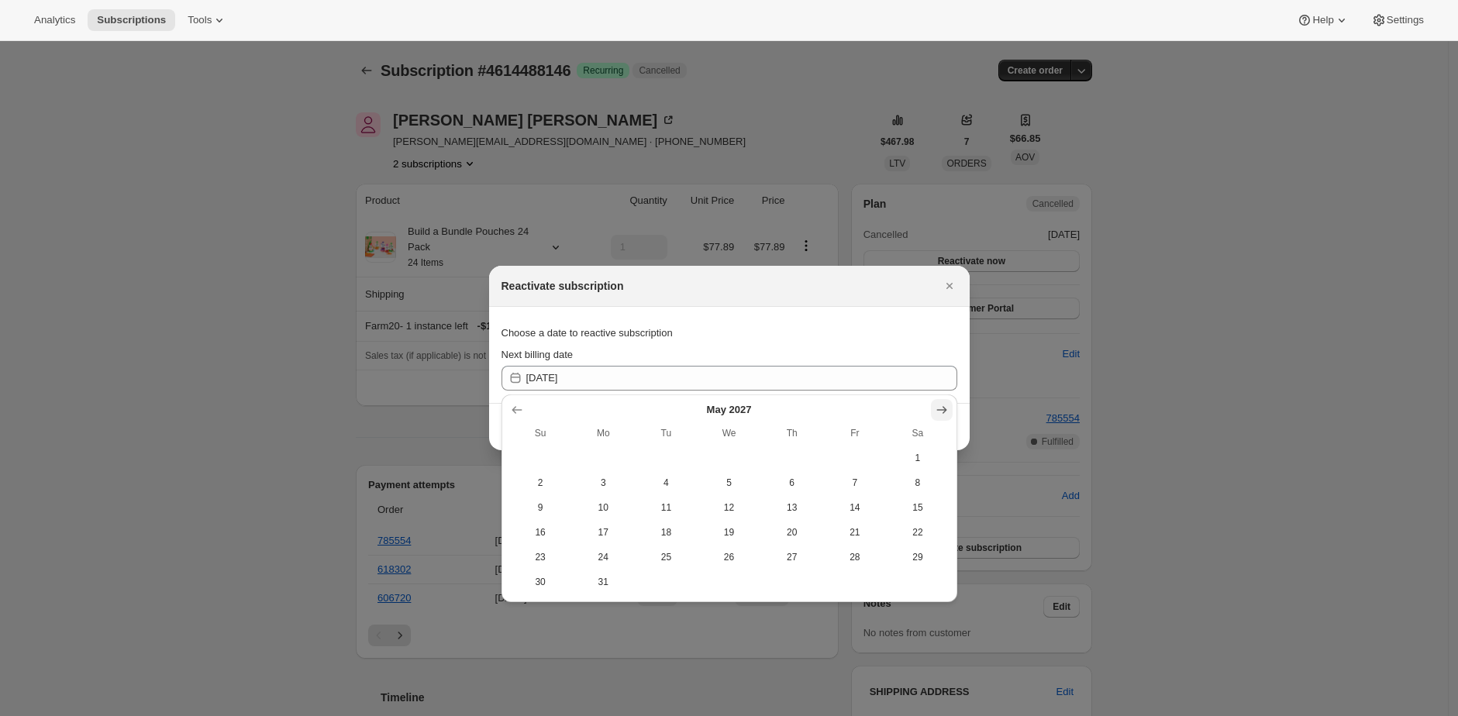
click at [943, 411] on icon "Show next month, June 2027" at bounding box center [942, 410] width 16 height 16
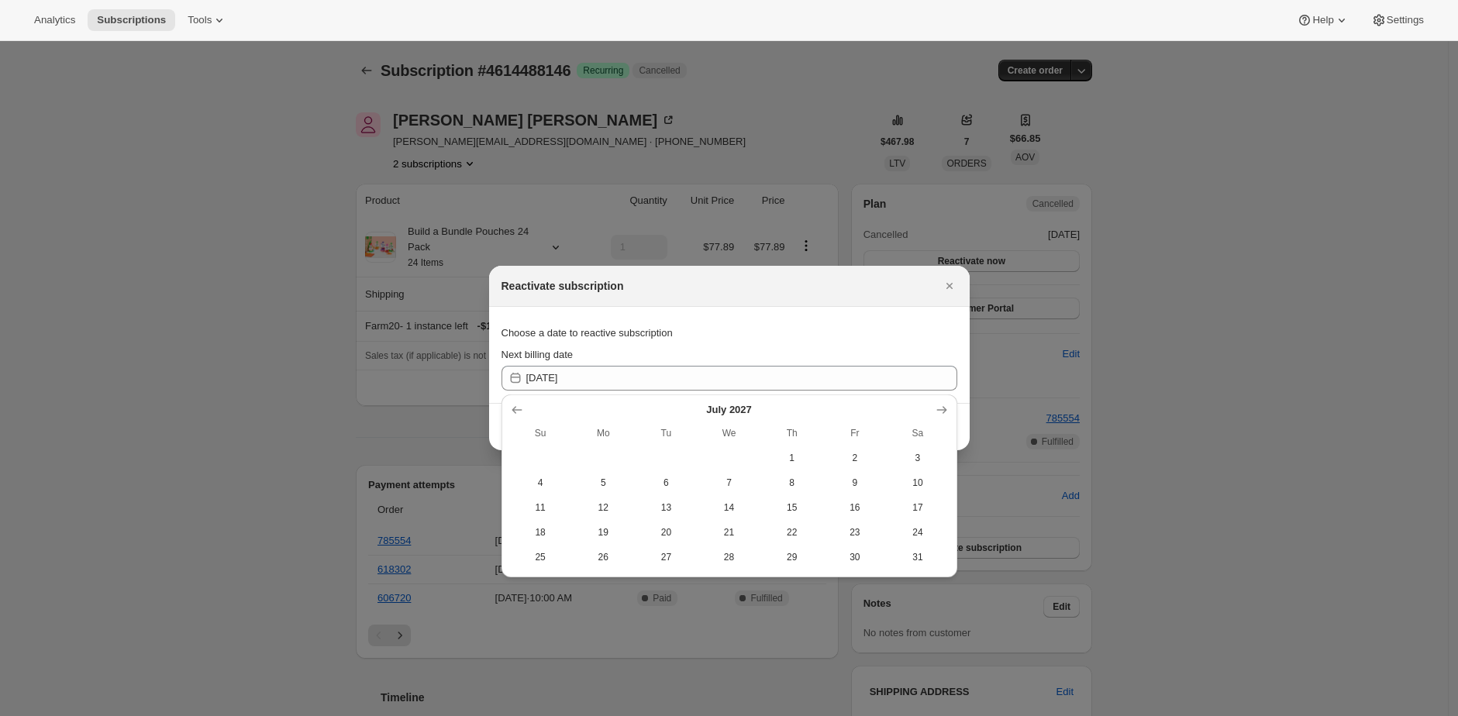
click at [936, 468] on button "3" at bounding box center [917, 458] width 63 height 25
type input "[DATE]"
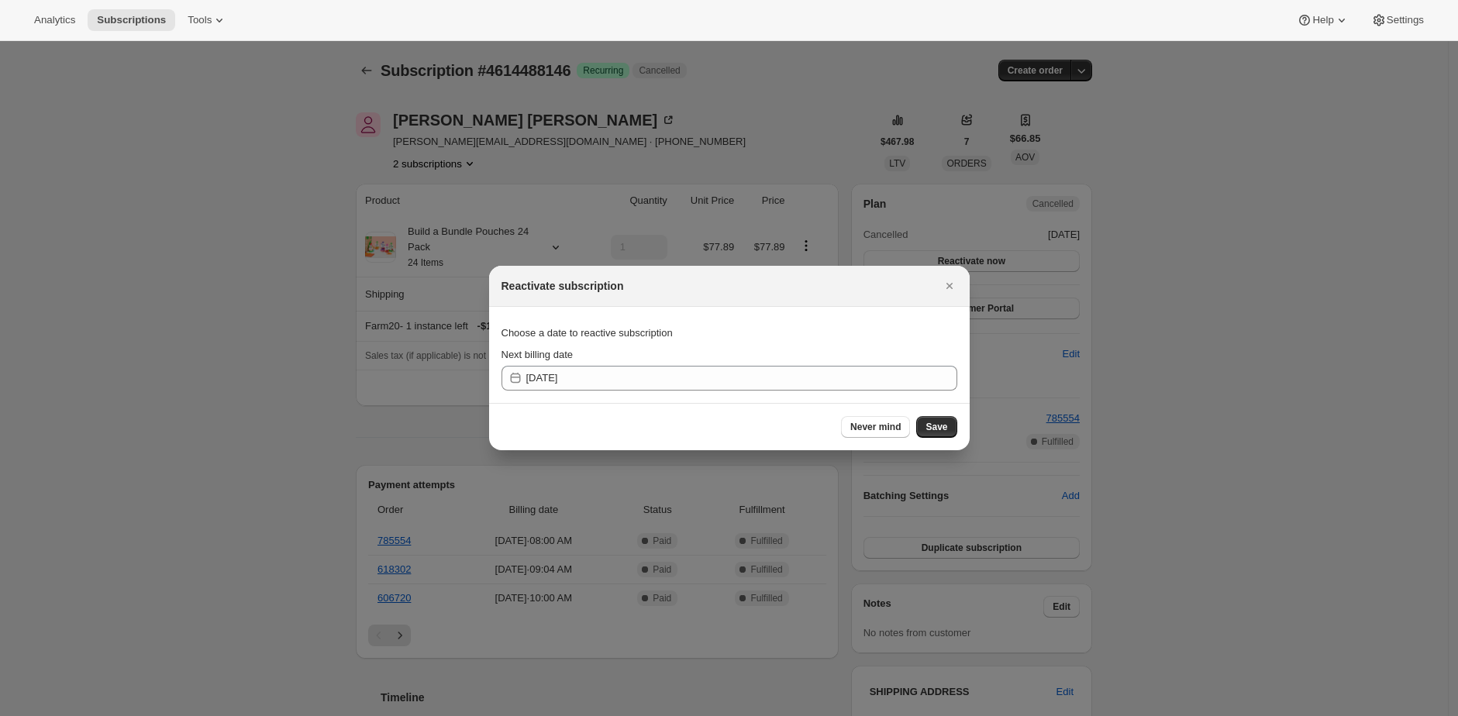
click at [929, 441] on div "Never mind Save" at bounding box center [729, 426] width 481 height 47
click at [936, 430] on span "Save" at bounding box center [936, 427] width 22 height 12
